Goal: Task Accomplishment & Management: Complete application form

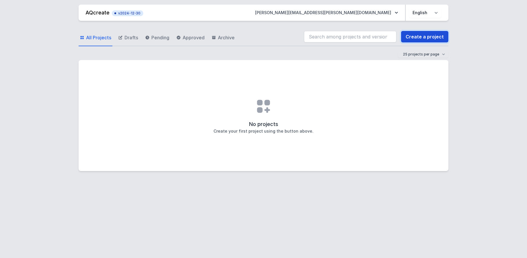
click at [427, 36] on link "Create a project" at bounding box center [424, 37] width 47 height 12
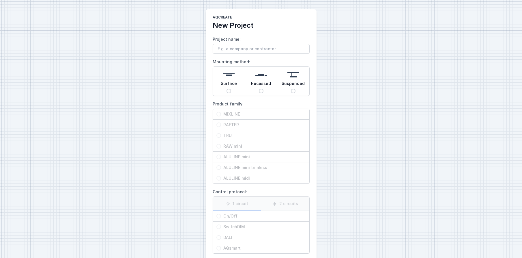
click at [231, 89] on div "Surface" at bounding box center [229, 81] width 32 height 29
click at [231, 89] on input "Surface" at bounding box center [229, 91] width 5 height 5
radio input "true"
click at [219, 135] on input "TRU" at bounding box center [219, 135] width 5 height 5
radio input "true"
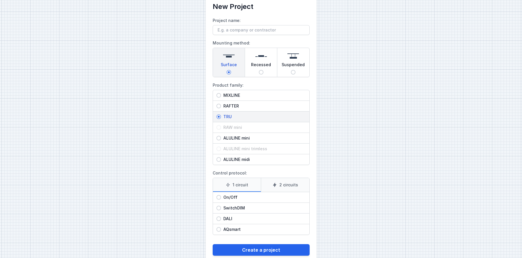
scroll to position [29, 0]
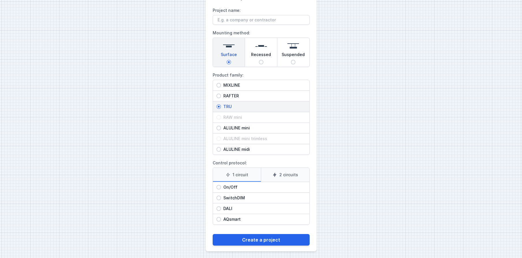
click at [219, 199] on input "SwitchDIM" at bounding box center [219, 197] width 5 height 5
radio input "true"
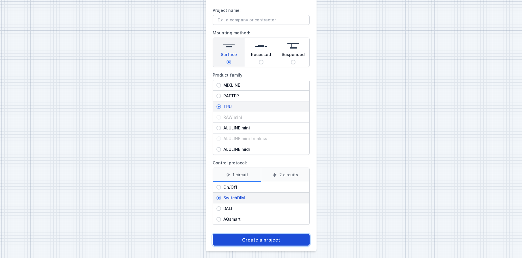
click at [251, 239] on button "Create a project" at bounding box center [261, 240] width 97 height 12
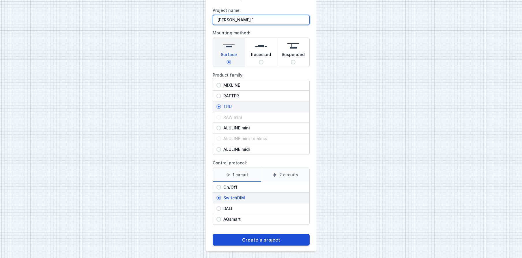
type input "[PERSON_NAME] 1"
click at [270, 241] on button "Create a project" at bounding box center [261, 240] width 97 height 12
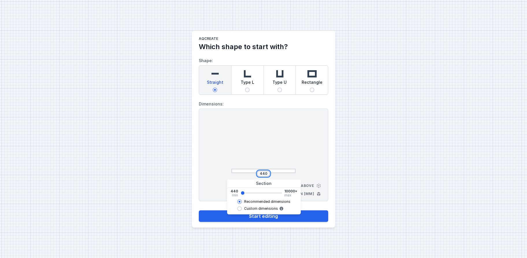
click at [263, 174] on input "440" at bounding box center [263, 173] width 9 height 5
type input "580"
type input "720"
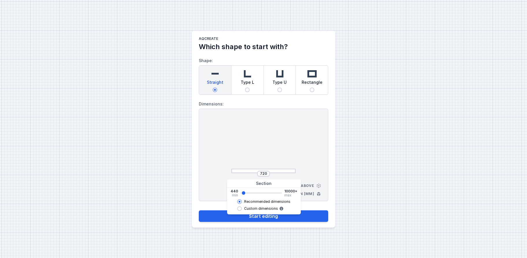
type input "860"
type input "1000"
type input "1420"
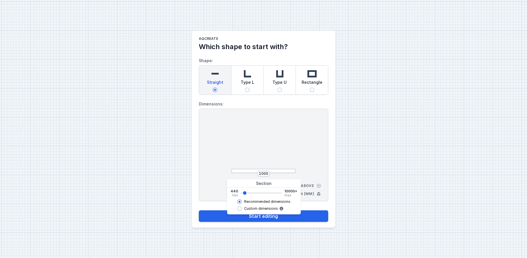
type input "1420"
type input "1560"
type input "1700"
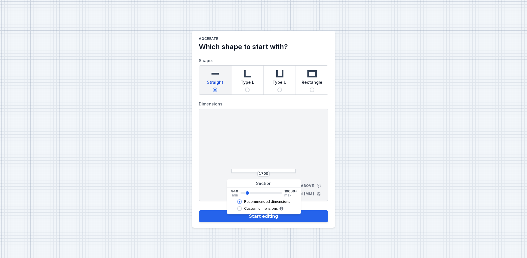
type input "1840"
type input "1980"
type input "2120"
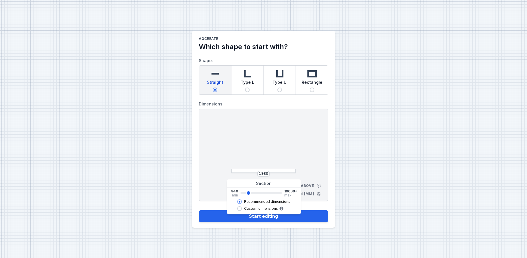
type input "2120"
type input "2262"
type input "2260"
type input "2120"
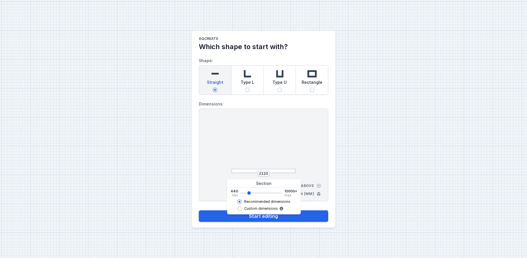
type input "1980"
type input "1840"
type input "1700"
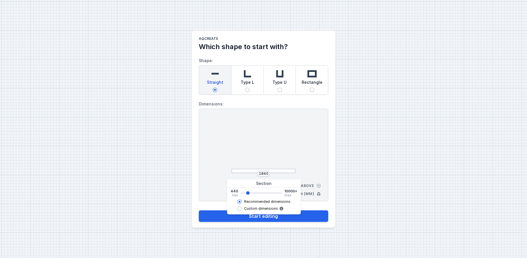
type input "1700"
type input "1560"
type input "1280"
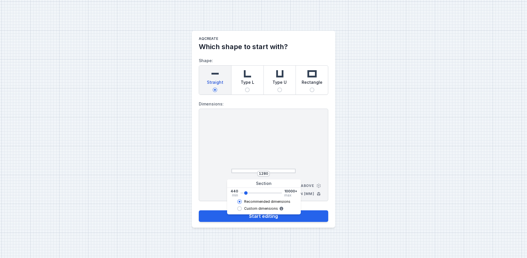
type input "1140"
type input "1000"
type input "720"
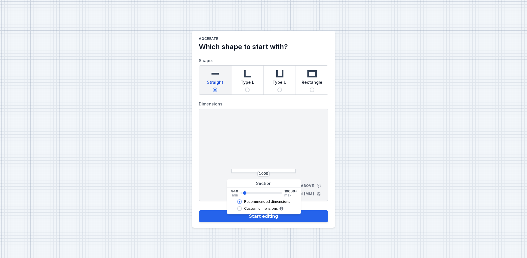
type input "720"
type input "580"
type input "440"
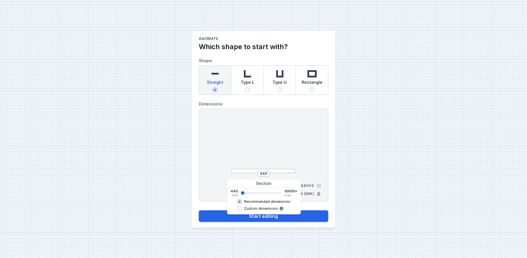
type input "720"
type input "1280"
type input "2120"
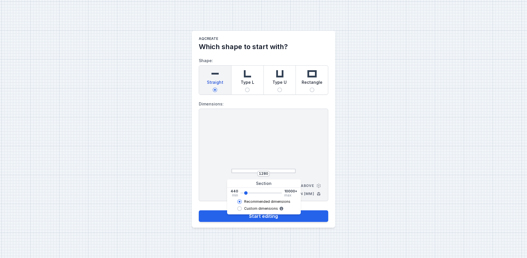
type input "2120"
type input "2542"
type input "2540"
type input "2682"
type input "2680"
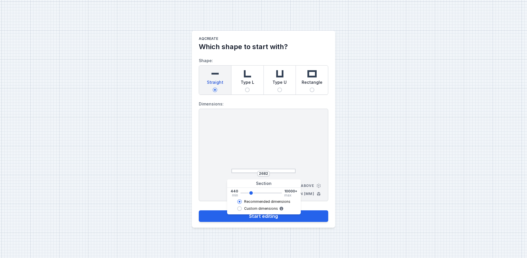
type input "2822"
type input "2820"
type input "2962"
type input "2960"
type input "3382"
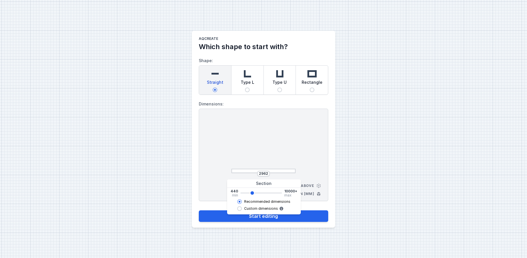
type input "3380"
type input "3942"
type input "3940"
type input "4504"
type input "4500"
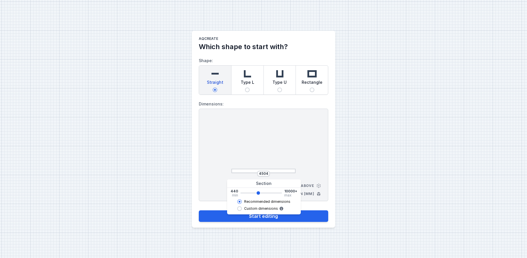
type input "4784"
type input "4780"
type input "5204"
type input "5200"
type input "5484"
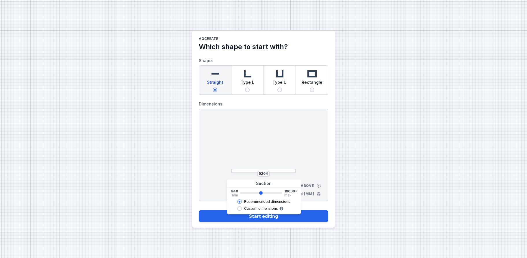
type input "5480"
type input "6044"
type input "6040"
type input "6466"
type input "6460"
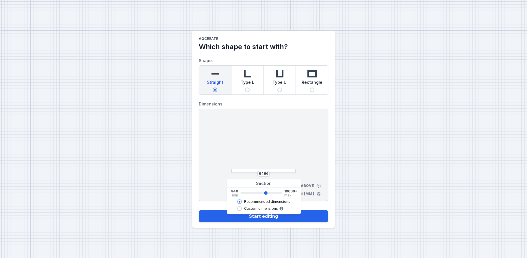
type input "6886"
type input "6880"
type input "7166"
type input "7160"
type input "7306"
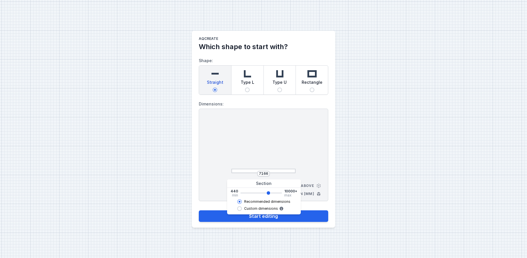
type input "7300"
type input "7446"
type input "7440"
type input "7586"
type input "7580"
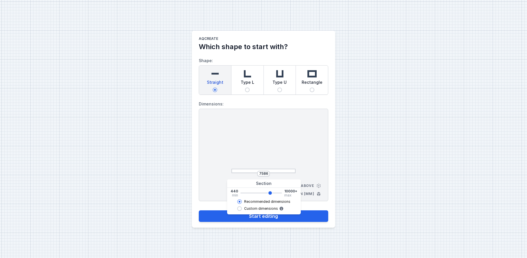
type input "7866"
type input "7860"
type input "8006"
type input "8000"
type input "8146"
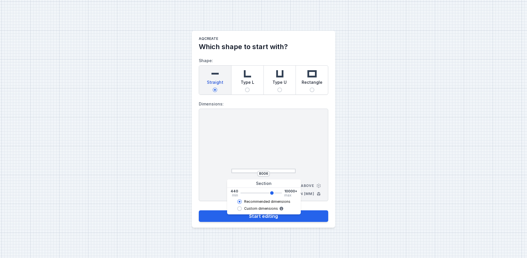
type input "8140"
type input "8286"
type input "8280"
type input "8428"
type input "8420"
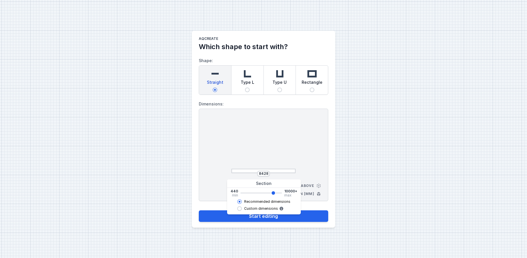
type input "8568"
type input "8560"
type input "8708"
type input "8700"
type input "8568"
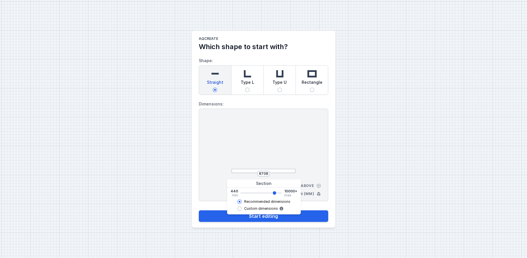
type input "8560"
type input "8428"
type input "8420"
type input "8286"
type input "8280"
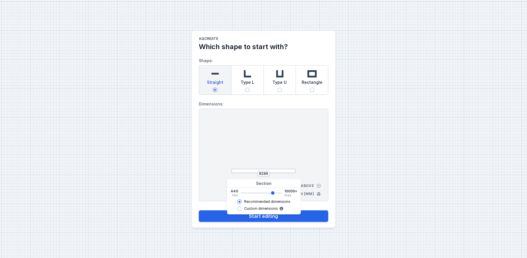
type input "8146"
type input "8140"
type input "7866"
type input "7860"
type input "7726"
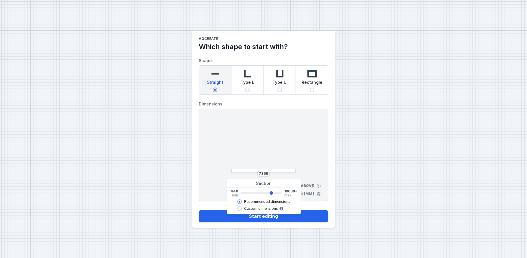
type input "7720"
type input "7586"
type input "7580"
type input "7446"
type input "7440"
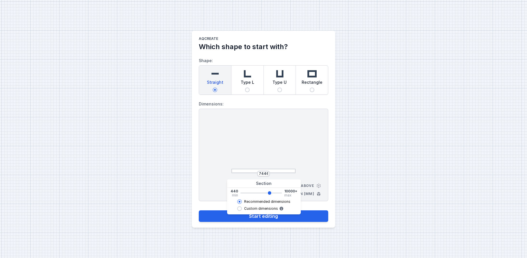
type input "7166"
type input "7160"
type input "7026"
type input "7020"
type input "6886"
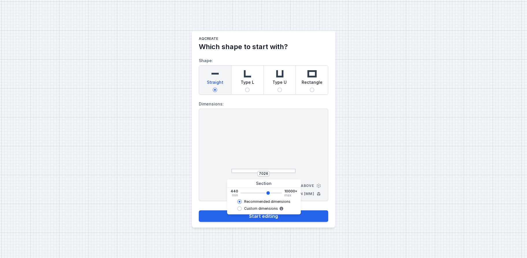
type input "6880"
type input "6606"
type input "6600"
type input "6326"
type input "6320"
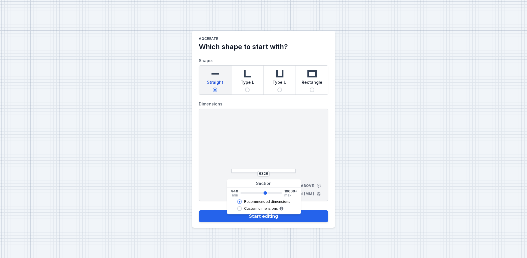
type input "6184"
type input "6180"
type input "6044"
type input "6040"
type input "5904"
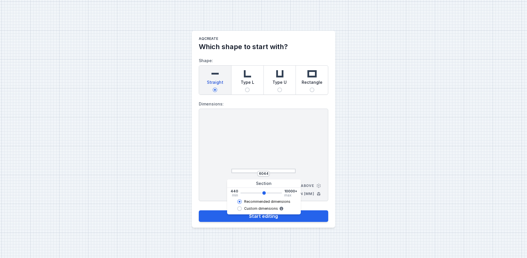
type input "5900"
type input "5764"
type input "5760"
type input "5624"
type input "5620"
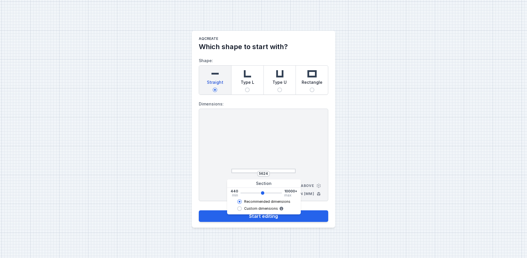
type input "5484"
type input "5480"
type input "5624"
type input "5620"
type input "5764"
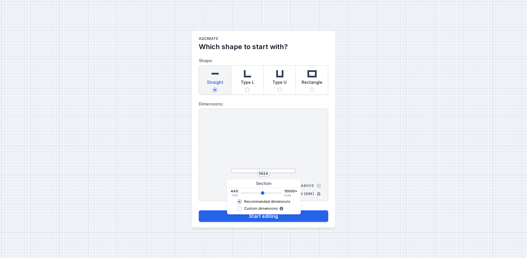
type input "5760"
type input "5904"
type input "5900"
type input "6044"
type input "6040"
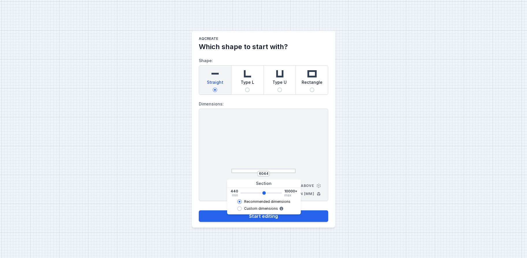
type input "6184"
type input "6180"
type input "6326"
type input "6320"
type input "6184"
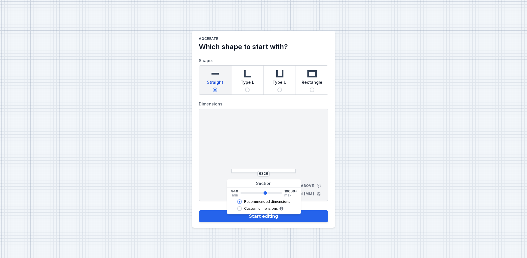
type input "6180"
type input "6044"
type input "6040"
type input "5904"
type input "5900"
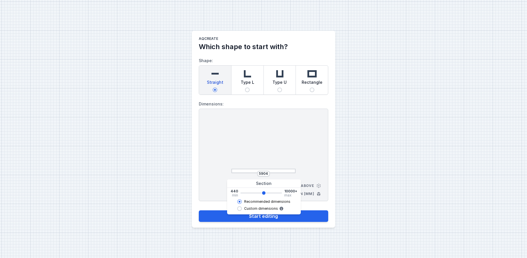
type input "5764"
type input "5760"
type input "5904"
drag, startPoint x: 241, startPoint y: 193, endPoint x: 263, endPoint y: 191, distance: 21.5
click at [263, 192] on input "range" at bounding box center [261, 192] width 42 height 1
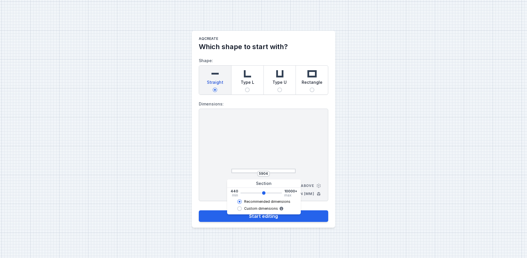
type input "5900"
type input "6044"
click at [264, 193] on input "range" at bounding box center [261, 192] width 42 height 1
type input "6040"
drag, startPoint x: 264, startPoint y: 174, endPoint x: 268, endPoint y: 174, distance: 4.9
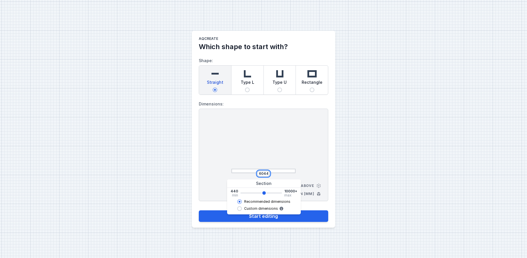
click at [268, 174] on div "6044" at bounding box center [263, 174] width 13 height 6
type input "5904"
type input "5900"
type input "5764"
type input "5760"
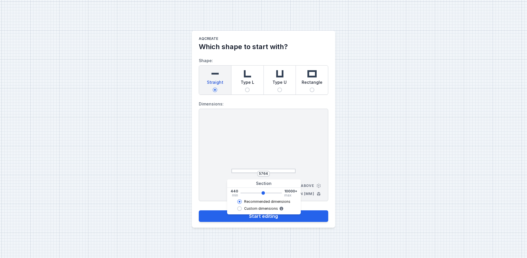
type input "5624"
type input "5620"
type input "5764"
type input "5760"
type input "5904"
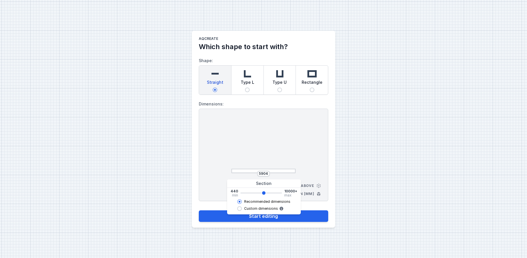
click at [263, 193] on input "range" at bounding box center [261, 192] width 42 height 1
type input "5900"
click at [305, 216] on button "Start editing" at bounding box center [263, 216] width 129 height 12
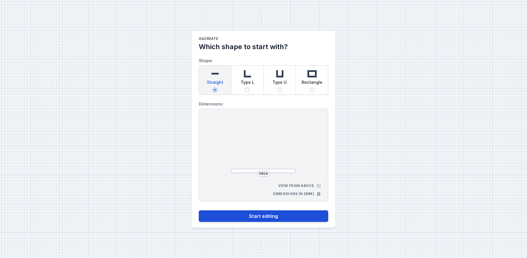
select select "M"
select select "3000"
select select "3"
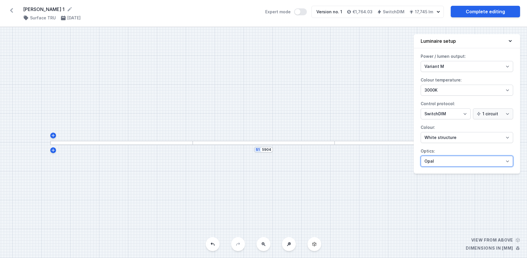
click at [506, 161] on select "Microprism Opal" at bounding box center [466, 161] width 92 height 11
select select "microprism"
click at [420, 156] on select "Microprism Opal" at bounding box center [466, 161] width 92 height 11
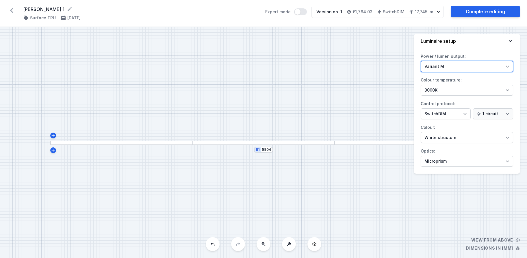
click at [507, 67] on select "Variant L Variant M" at bounding box center [466, 66] width 92 height 11
click at [420, 61] on select "Variant L Variant M" at bounding box center [466, 66] width 92 height 11
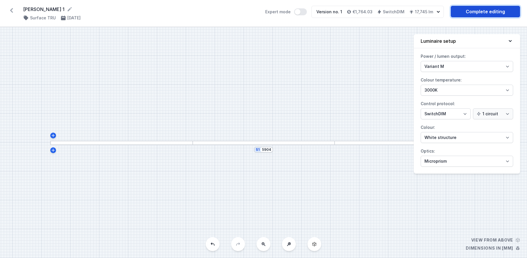
click at [482, 12] on link "Complete editing" at bounding box center [484, 12] width 69 height 12
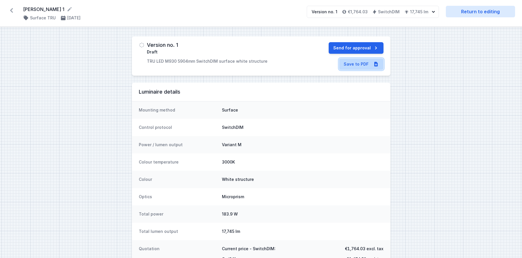
click at [363, 63] on link "Save to PDF" at bounding box center [361, 64] width 44 height 12
click at [458, 134] on div "Version no. 1 Draft TRU LED M930 5904mm SwitchDIM surface white structure Send …" at bounding box center [261, 160] width 522 height 267
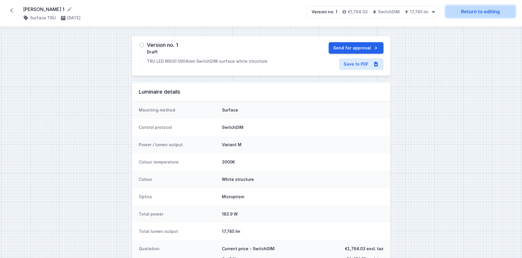
click at [482, 12] on link "Return to editing" at bounding box center [480, 12] width 69 height 12
select select "M"
select select "3000"
select select "3"
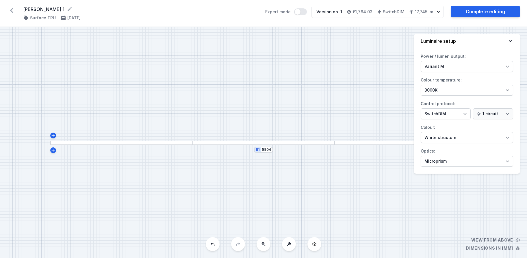
click at [12, 13] on icon at bounding box center [11, 10] width 9 height 9
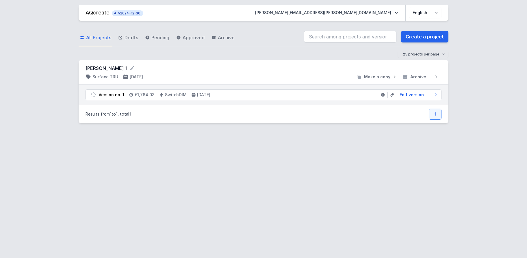
click at [36, 131] on div "AQcreate v2024-12-30 [PERSON_NAME][EMAIL_ADDRESS][PERSON_NAME][DOMAIN_NAME] Pol…" at bounding box center [263, 129] width 527 height 258
